Goal: Task Accomplishment & Management: Manage account settings

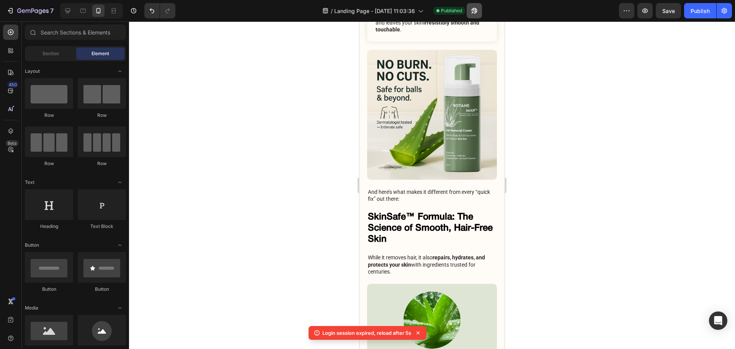
scroll to position [344, 0]
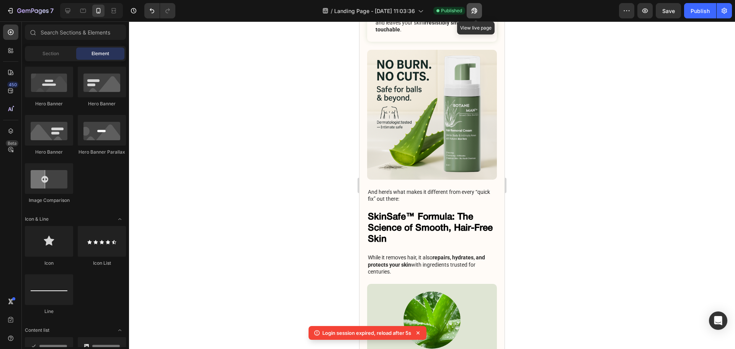
click at [475, 15] on button "button" at bounding box center [474, 10] width 15 height 15
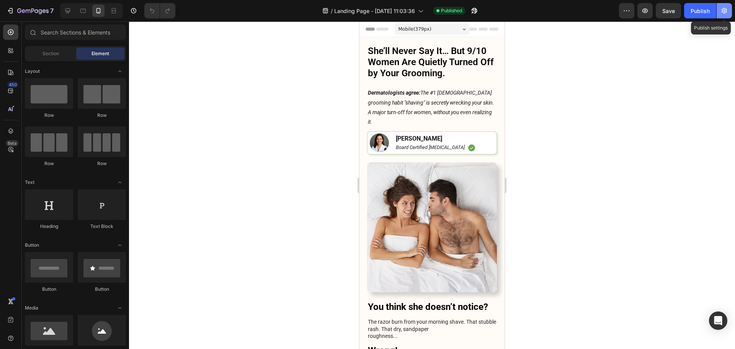
click at [724, 12] on icon "button" at bounding box center [724, 11] width 8 height 8
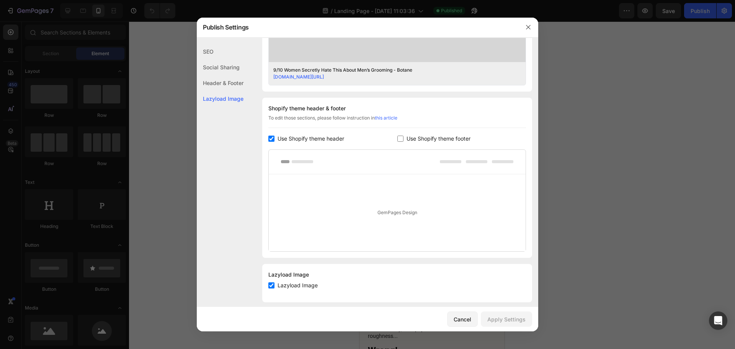
click at [310, 134] on span "Use Shopify theme header" at bounding box center [310, 138] width 67 height 9
checkbox input "false"
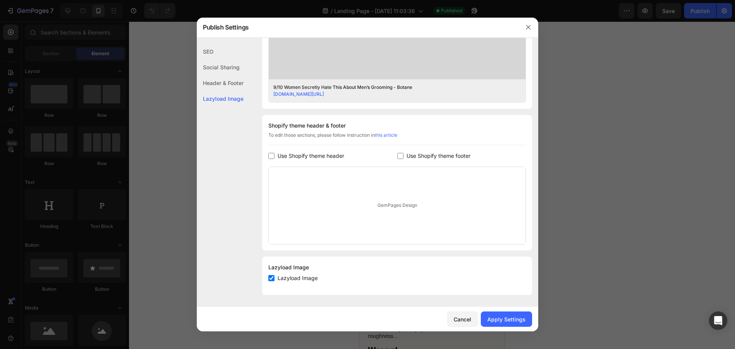
scroll to position [289, 0]
click at [495, 310] on div "Cancel Apply Settings" at bounding box center [367, 319] width 341 height 24
click at [494, 316] on div "Apply Settings" at bounding box center [506, 319] width 38 height 8
click at [526, 20] on div at bounding box center [528, 27] width 20 height 20
